Goal: Find specific page/section: Find specific page/section

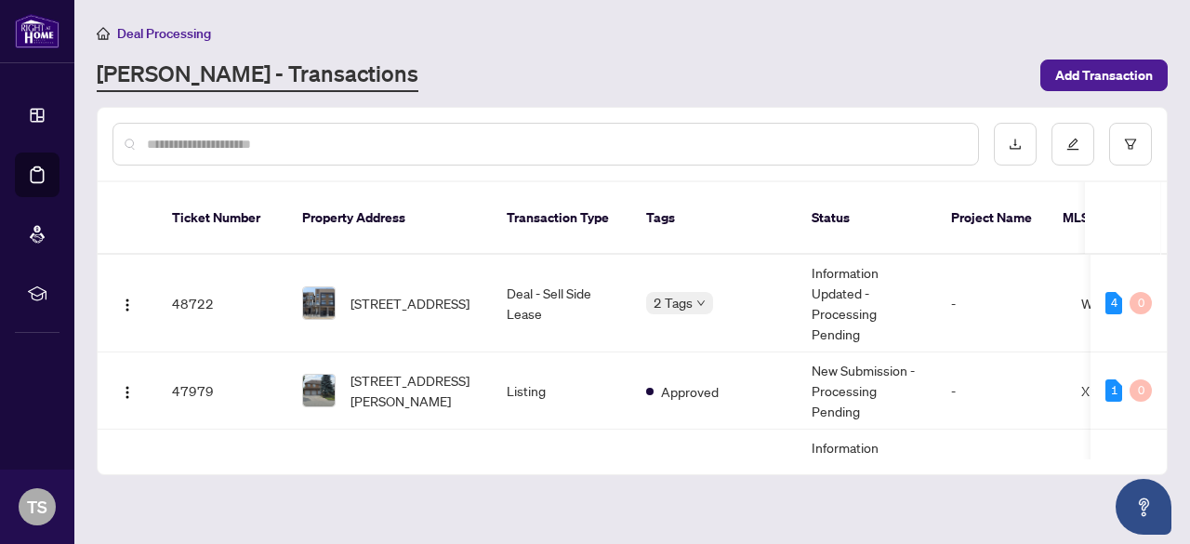
scroll to position [174, 0]
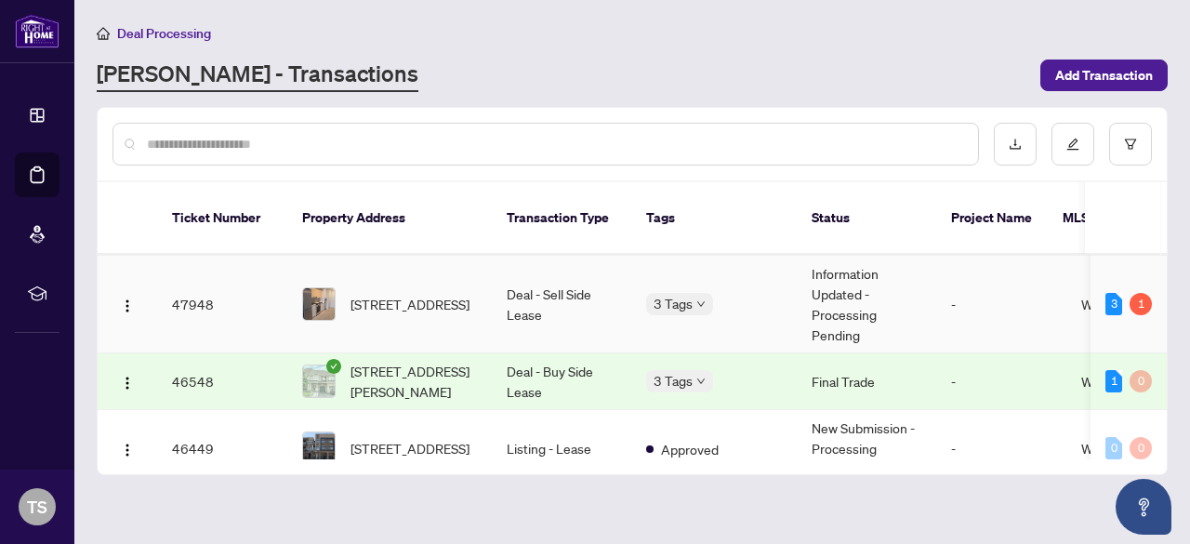
click at [786, 319] on td "3 Tags" at bounding box center [713, 305] width 165 height 98
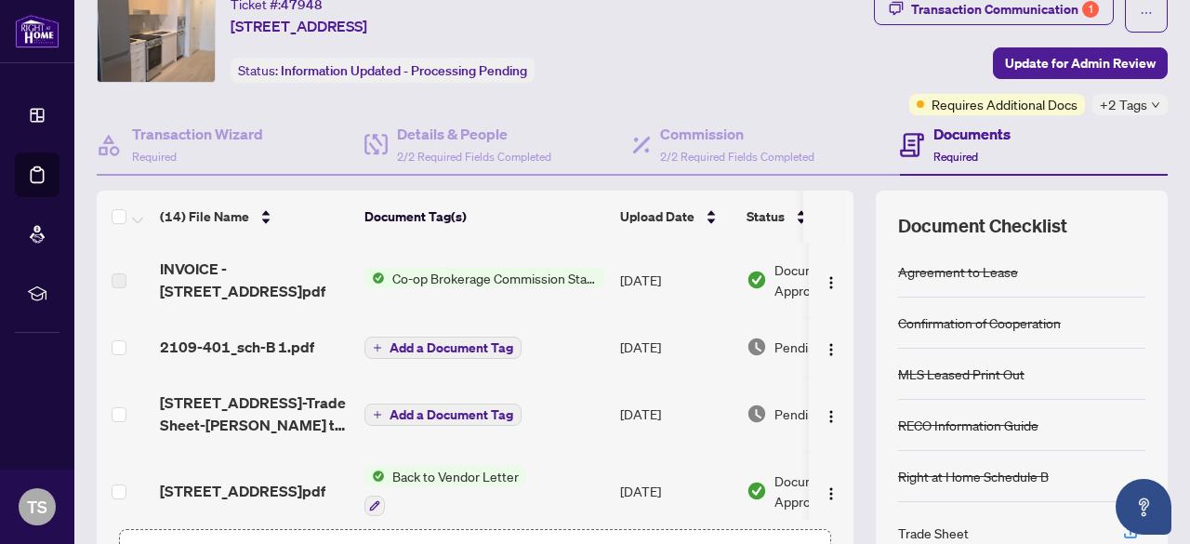
scroll to position [55, 0]
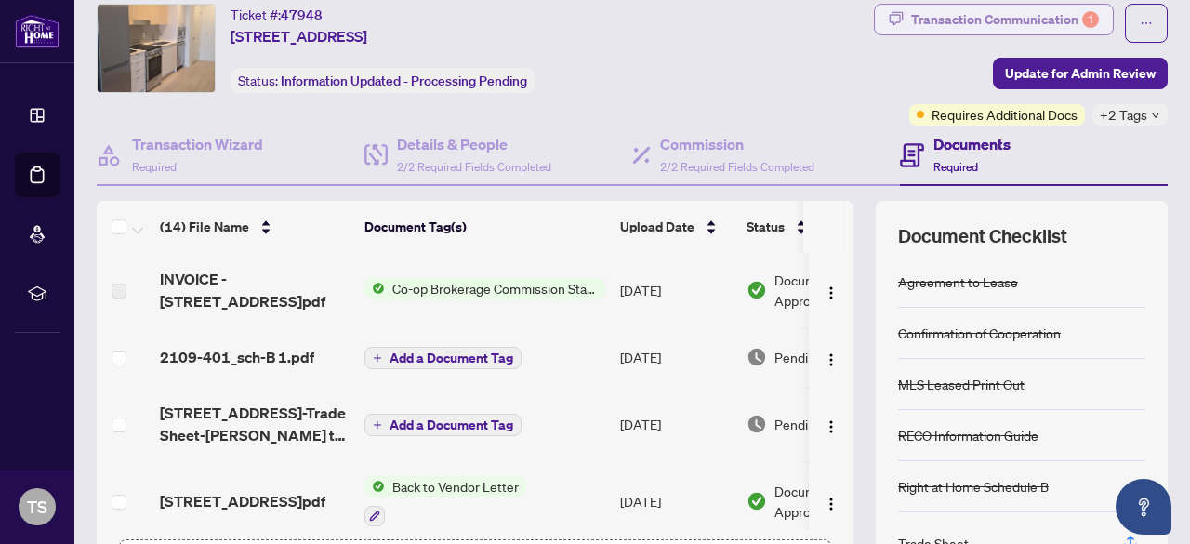
click at [987, 21] on div "Transaction Communication 1" at bounding box center [1005, 20] width 188 height 30
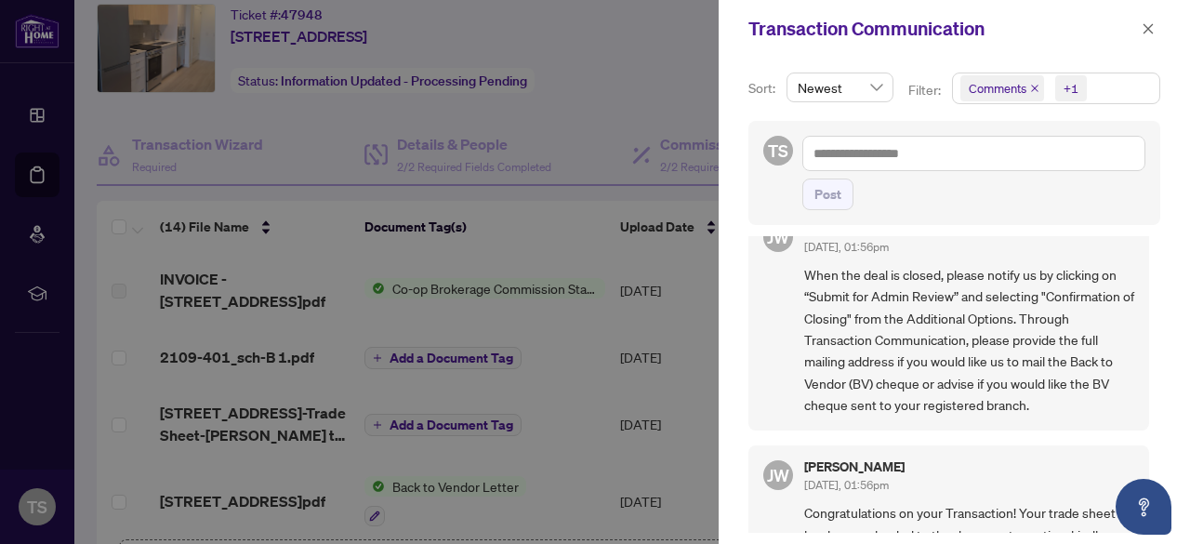
scroll to position [77, 0]
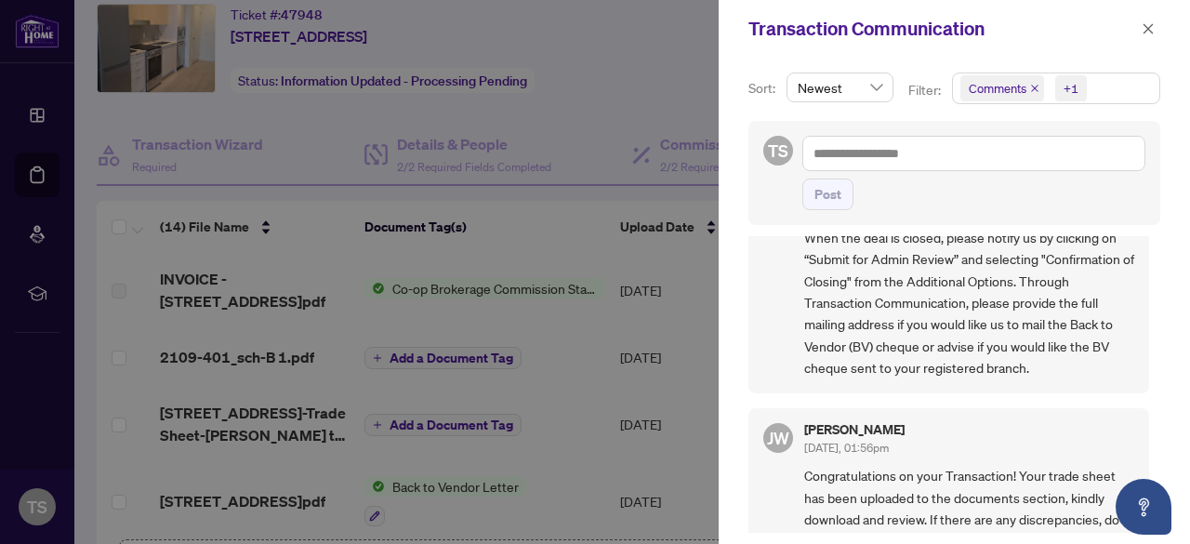
click at [367, 59] on div at bounding box center [595, 272] width 1190 height 544
click at [1145, 25] on icon "close" at bounding box center [1148, 28] width 10 height 10
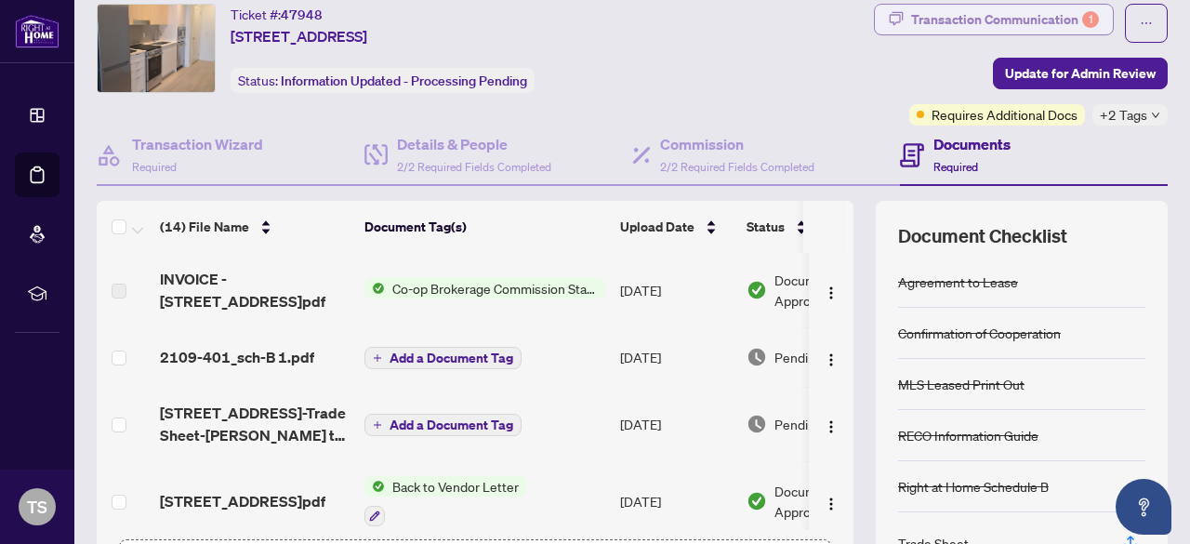
click at [962, 19] on div "Transaction Communication 1" at bounding box center [1005, 20] width 188 height 30
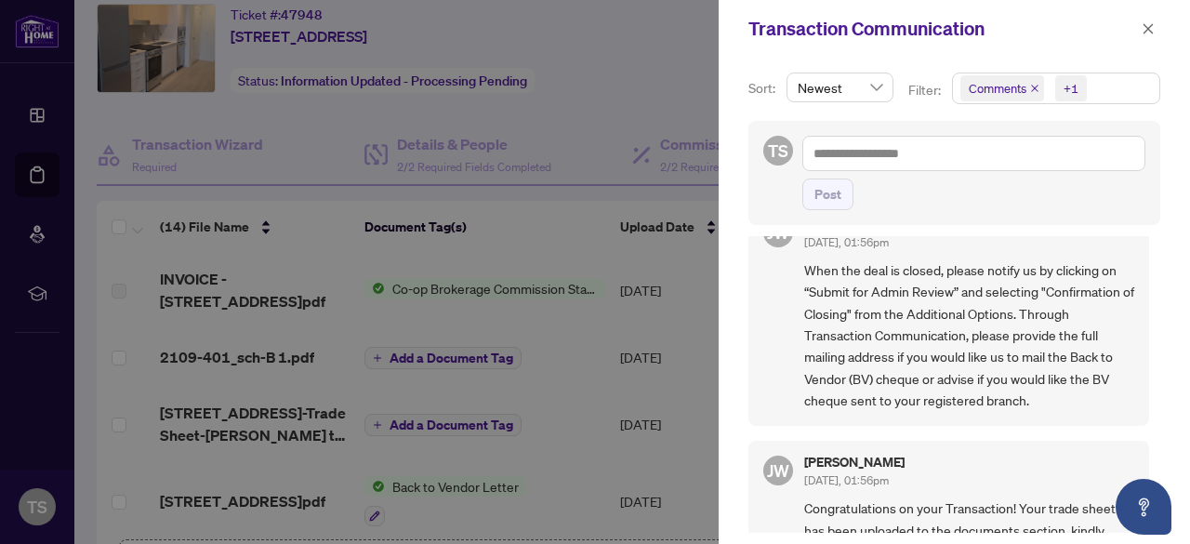
scroll to position [0, 0]
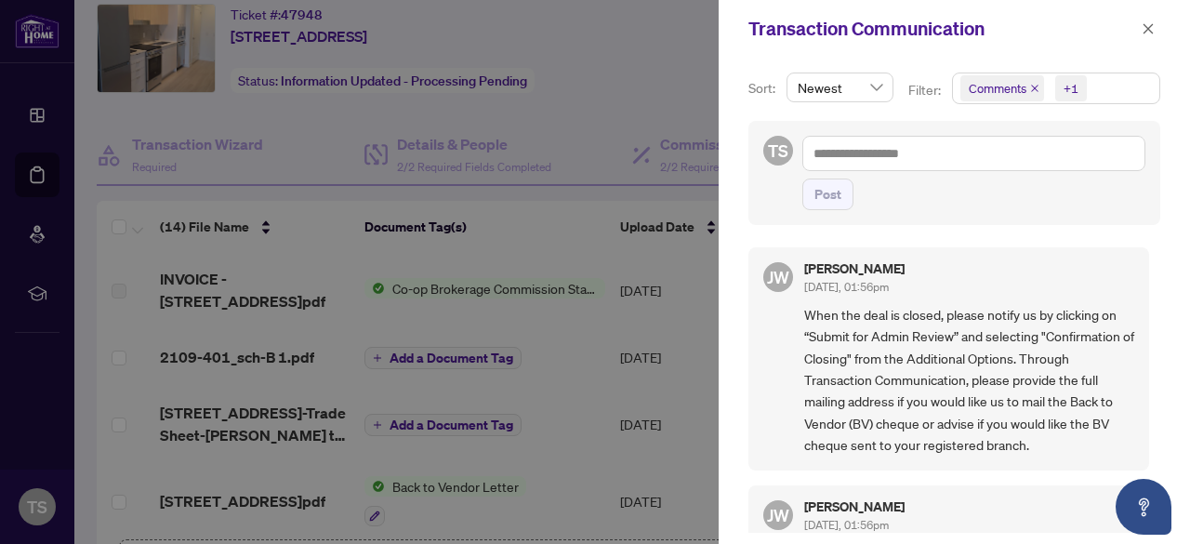
click at [11, 81] on div at bounding box center [595, 272] width 1190 height 544
click at [1159, 33] on button "button" at bounding box center [1148, 29] width 24 height 22
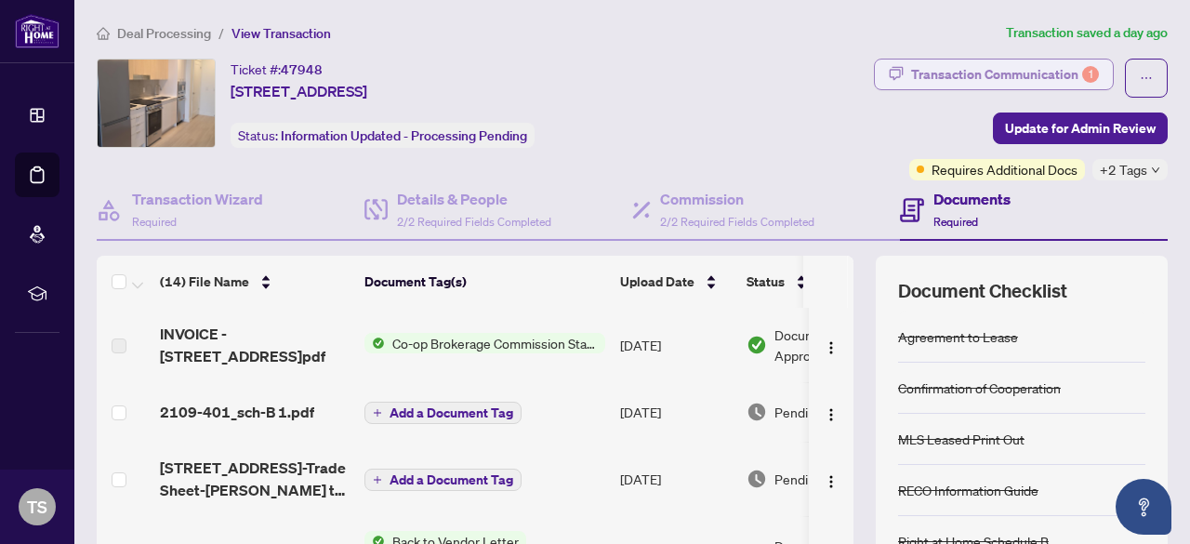
click at [989, 62] on div "Transaction Communication 1" at bounding box center [1005, 74] width 188 height 30
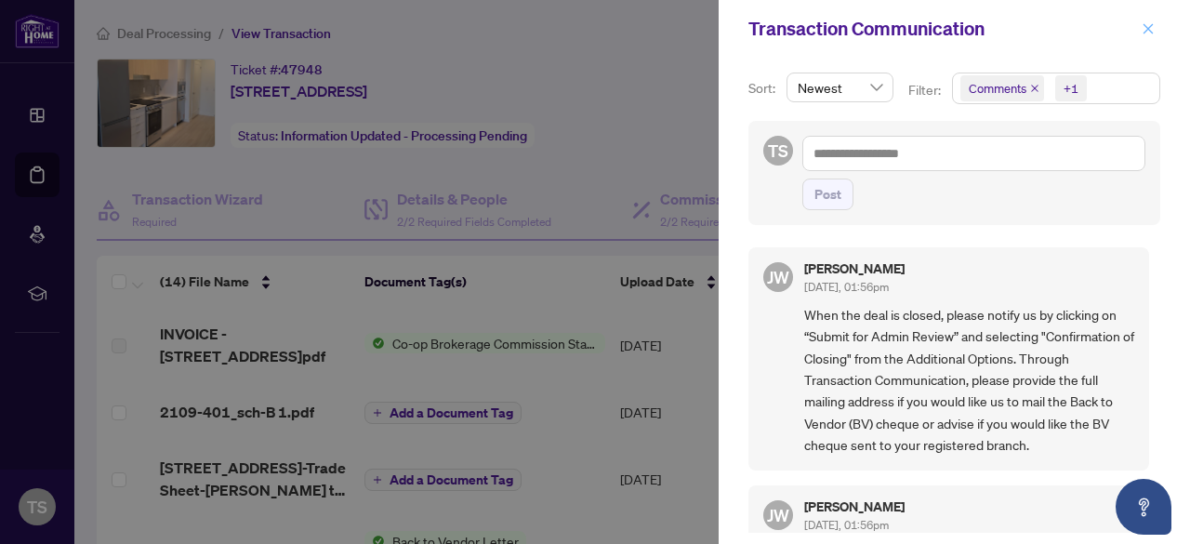
click at [1146, 34] on icon "close" at bounding box center [1147, 28] width 13 height 13
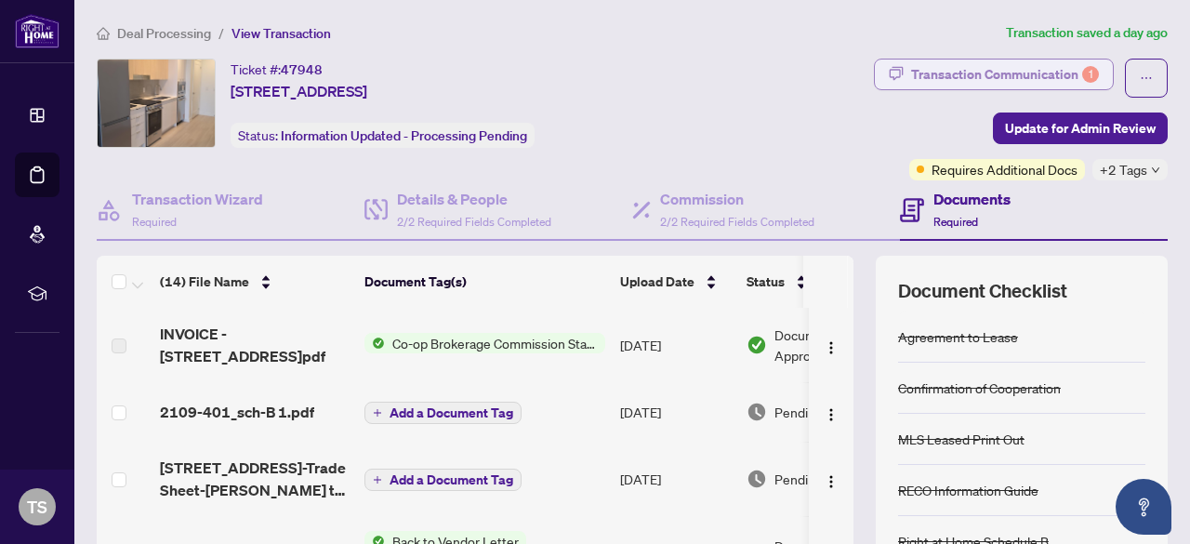
click at [1037, 82] on span "Transaction Communication 1" at bounding box center [994, 78] width 240 height 39
click at [1037, 82] on div "Transaction Communication 1" at bounding box center [1005, 74] width 188 height 30
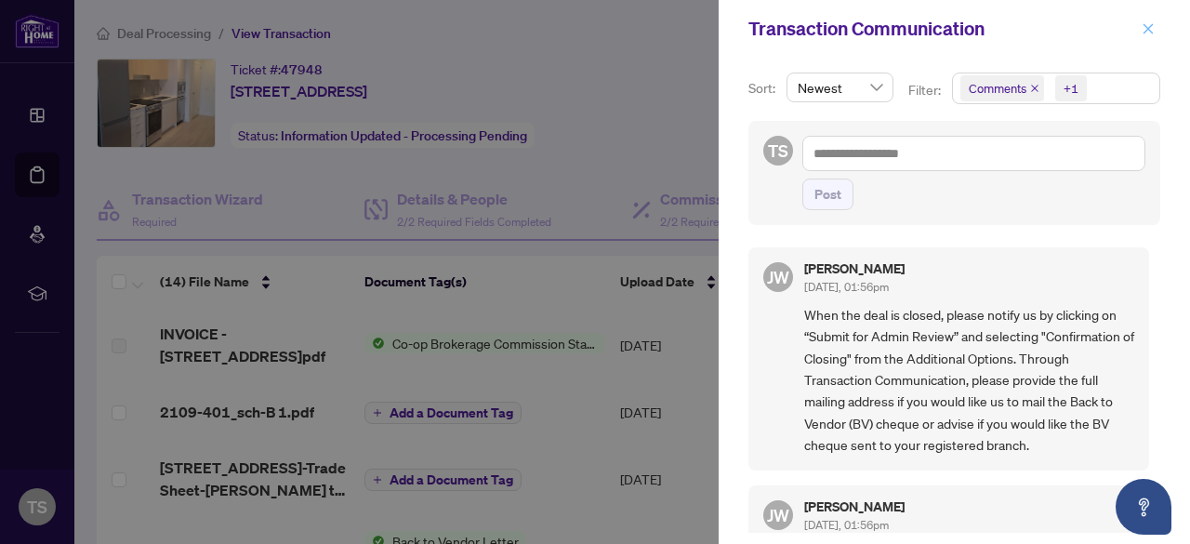
click at [1147, 33] on icon "close" at bounding box center [1147, 28] width 13 height 13
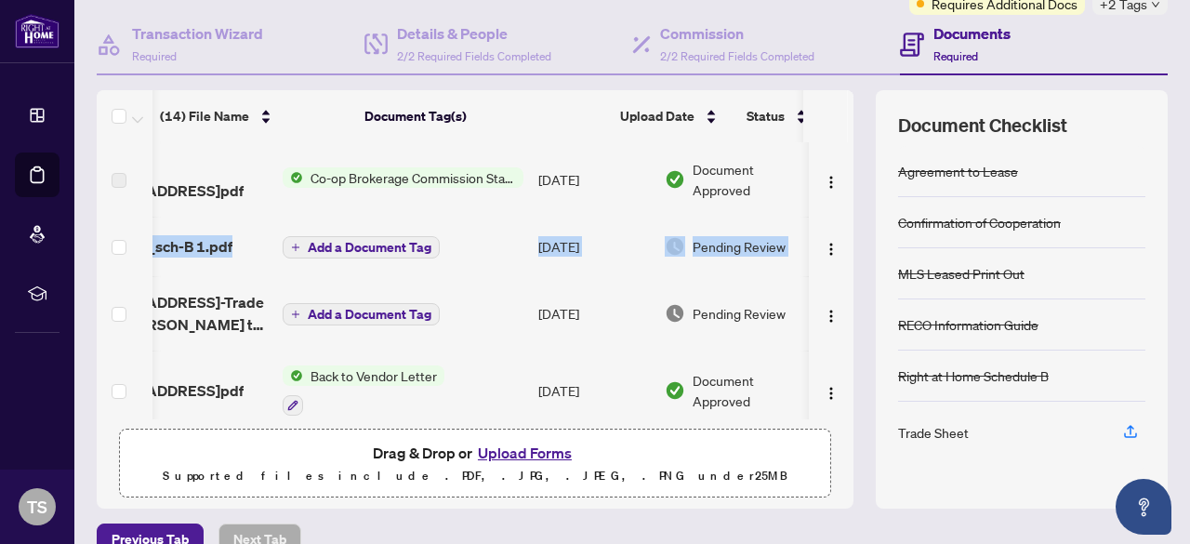
scroll to position [0, 108]
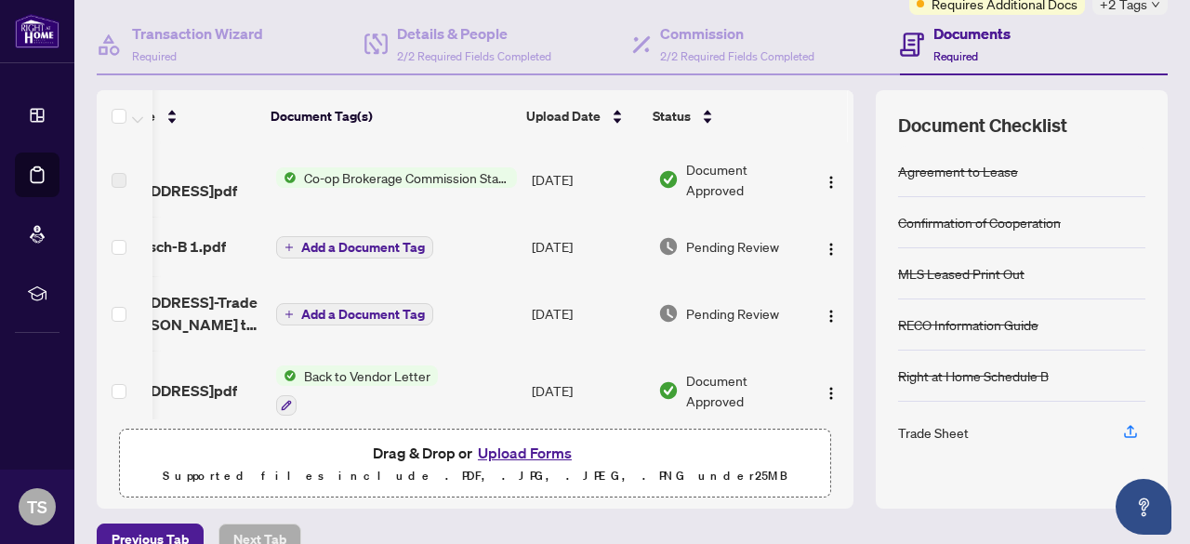
click at [832, 194] on td at bounding box center [831, 179] width 45 height 74
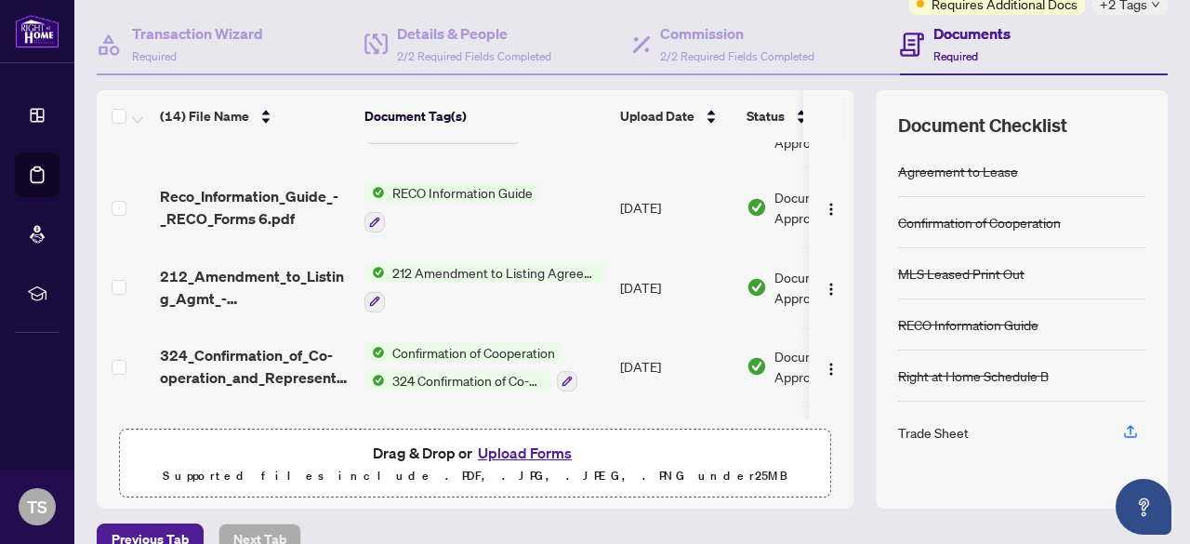
scroll to position [0, 0]
